Goal: Information Seeking & Learning: Find specific page/section

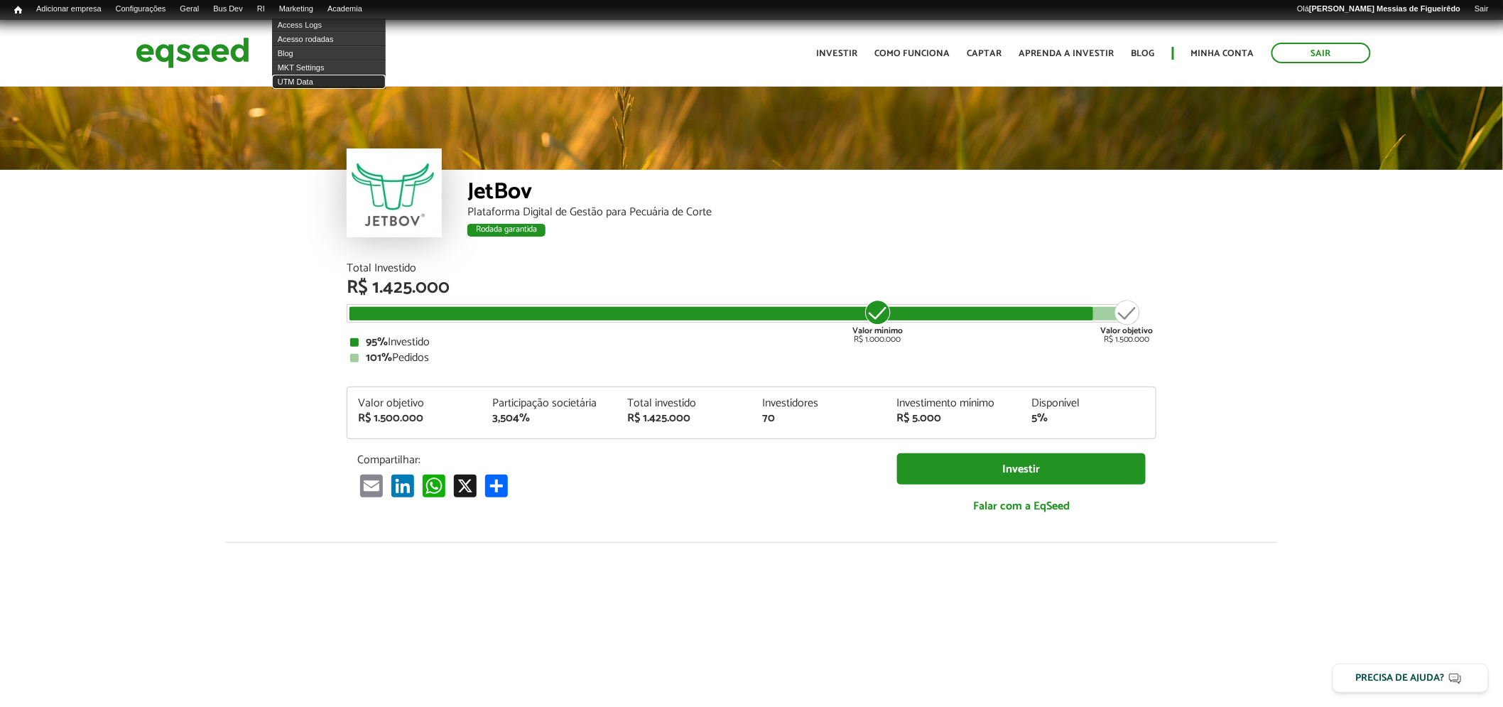
click at [308, 78] on link "UTM Data" at bounding box center [329, 82] width 114 height 14
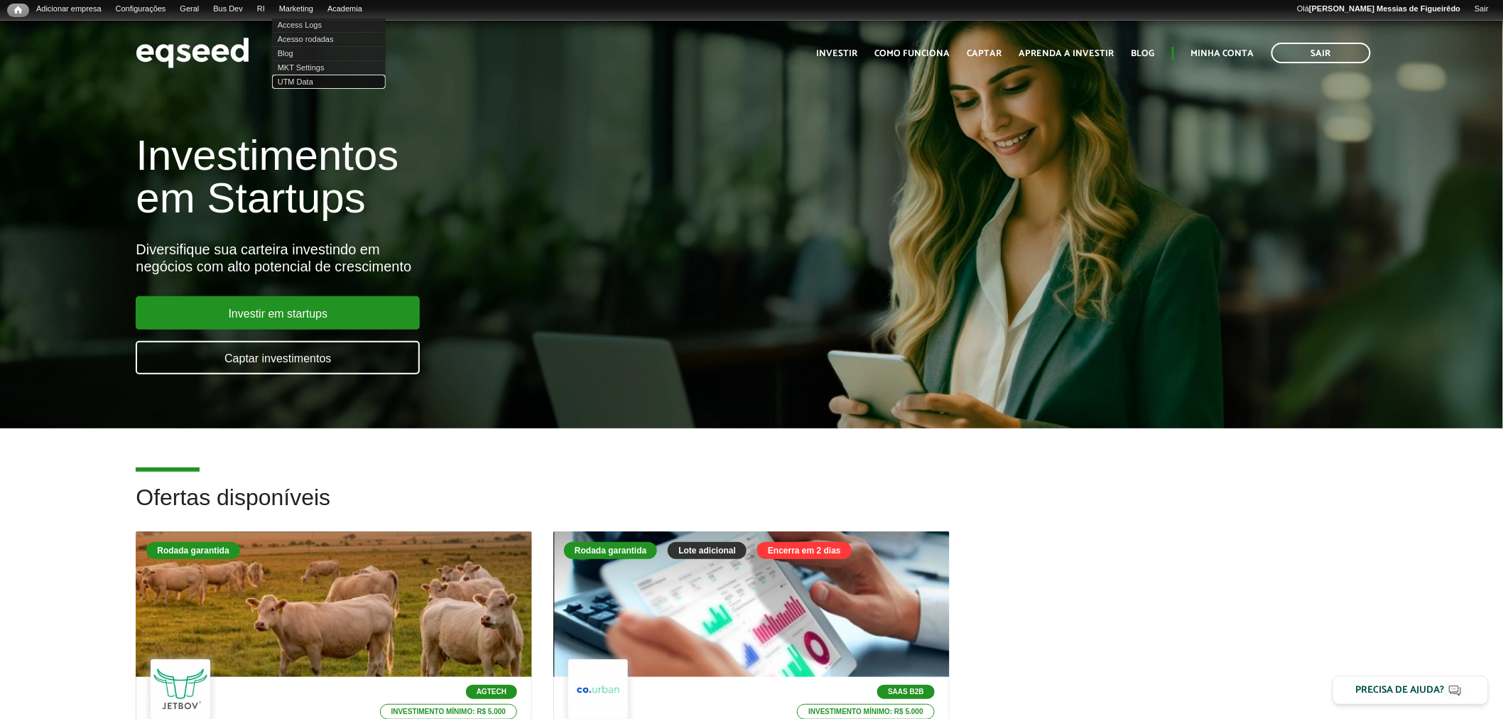
click at [297, 86] on link "UTM Data" at bounding box center [329, 82] width 114 height 14
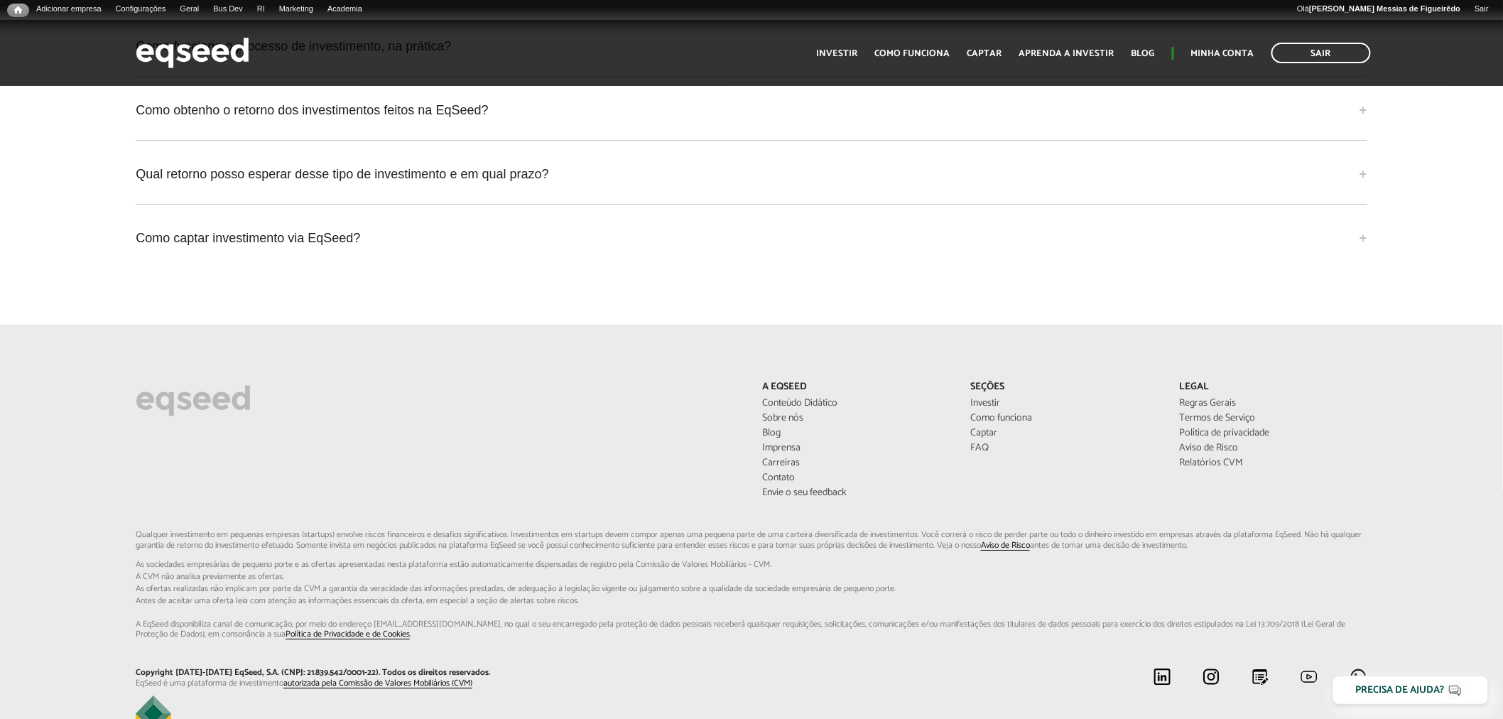
scroll to position [4188, 0]
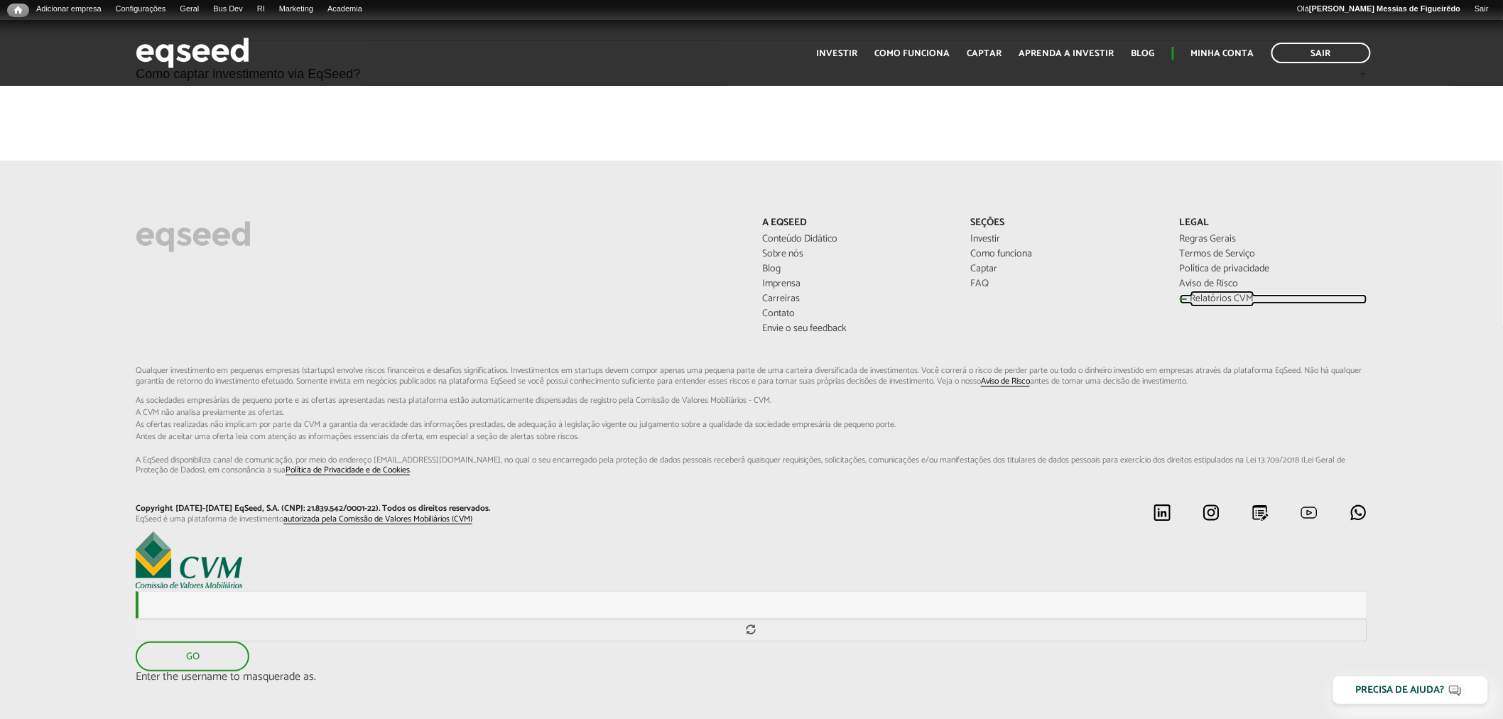
click at [1201, 294] on link "Relatórios CVM" at bounding box center [1274, 299] width 188 height 10
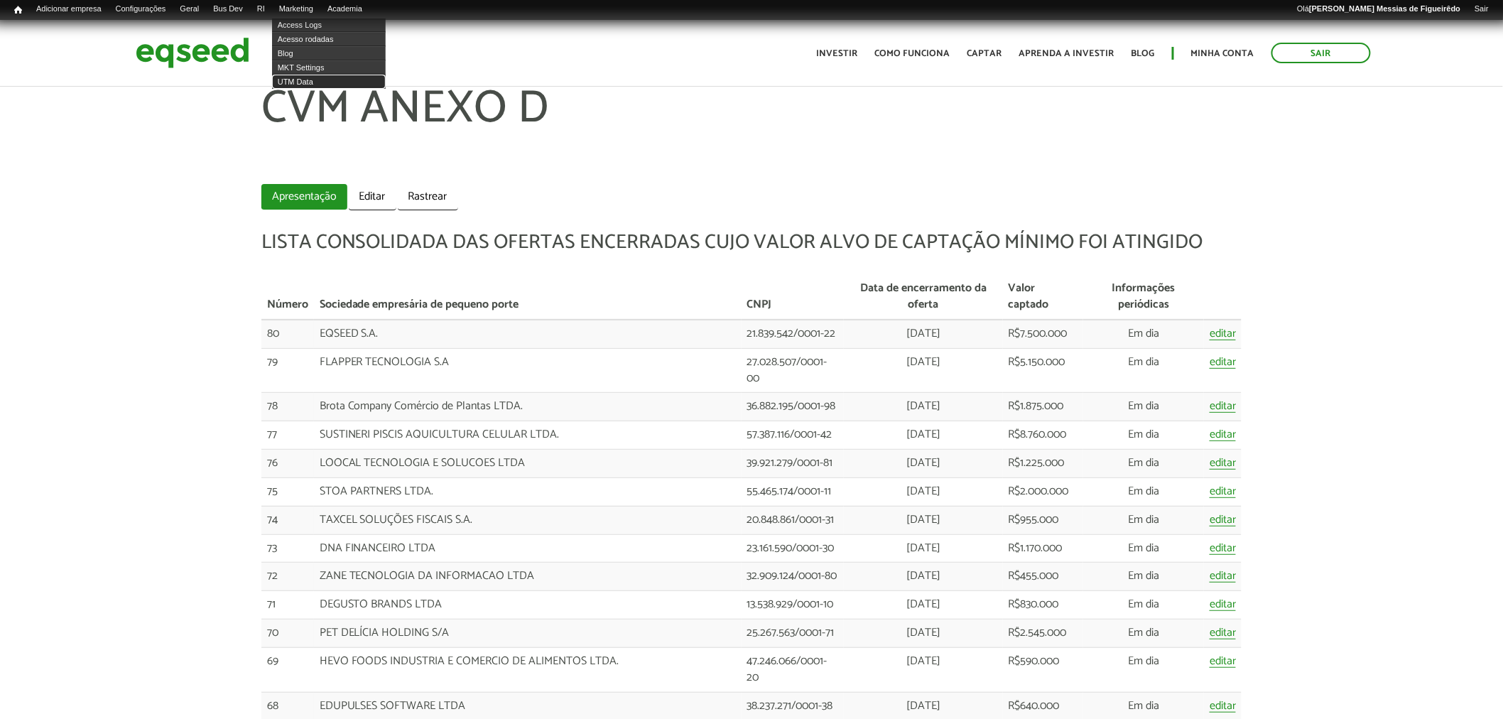
click at [310, 77] on link "UTM Data" at bounding box center [329, 82] width 114 height 14
